Goal: Information Seeking & Learning: Learn about a topic

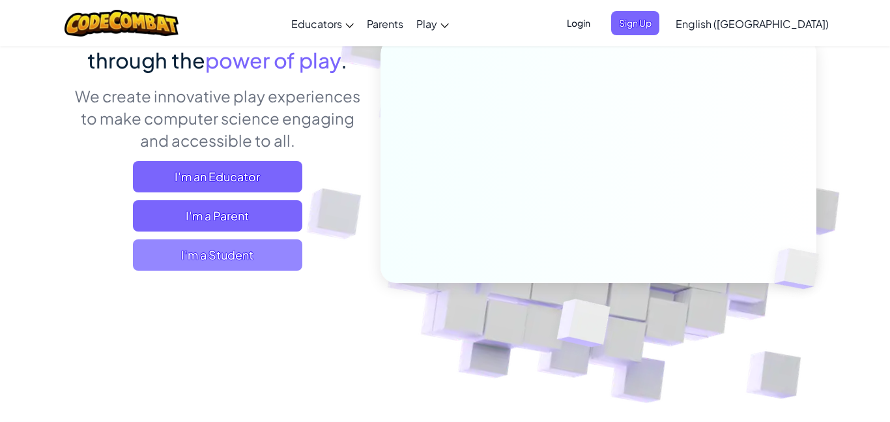
scroll to position [146, 0]
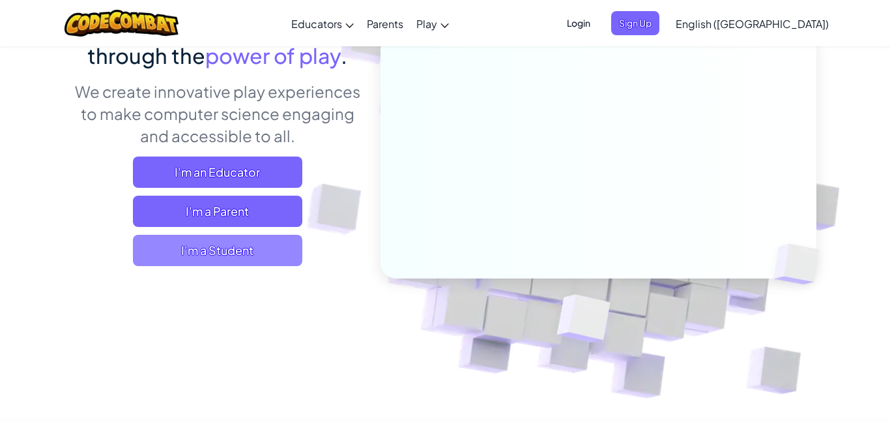
click at [259, 256] on span "I'm a Student" at bounding box center [217, 250] width 169 height 31
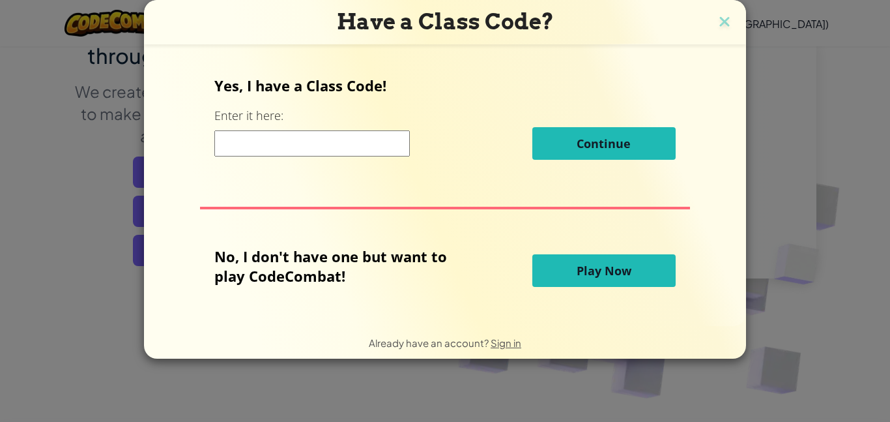
click at [604, 295] on div "Yes, I have a Class Code! Enter it here: Continue No, I don't have one but want…" at bounding box center [445, 185] width 576 height 256
click at [602, 270] on span "Play Now" at bounding box center [604, 271] width 55 height 16
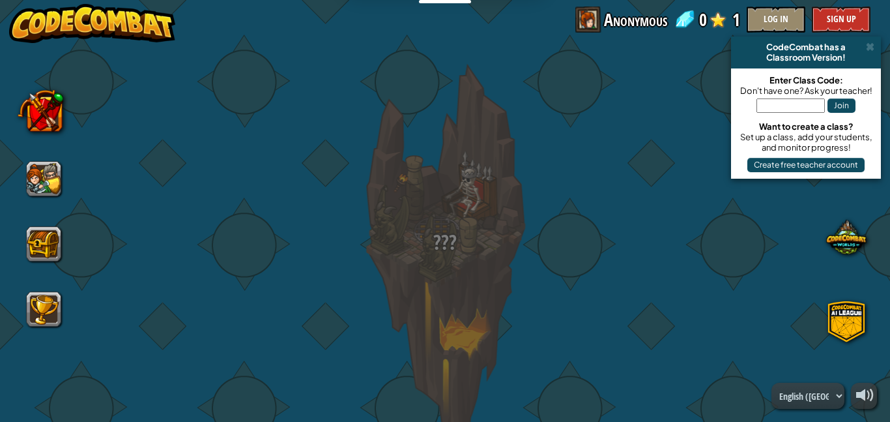
drag, startPoint x: 455, startPoint y: 244, endPoint x: 395, endPoint y: 251, distance: 60.4
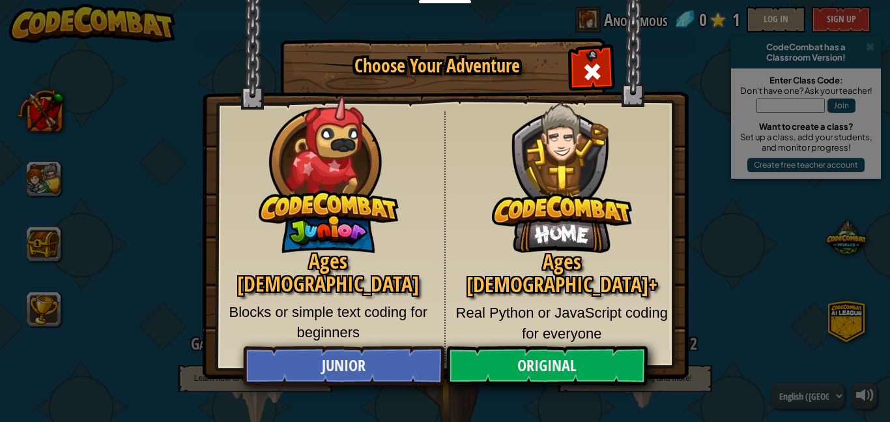
drag, startPoint x: 594, startPoint y: 80, endPoint x: 665, endPoint y: 10, distance: 99.1
click at [594, 79] on span "Close modal" at bounding box center [592, 71] width 21 height 21
